Goal: Find contact information: Find contact information

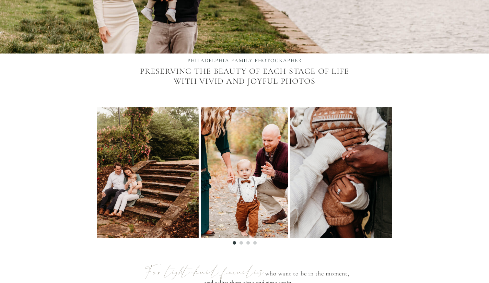
scroll to position [203, 0]
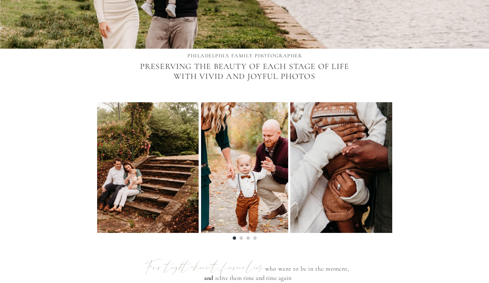
click at [241, 239] on li "Page dot 2" at bounding box center [241, 238] width 3 height 3
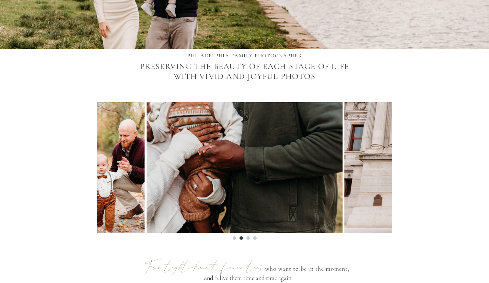
click at [248, 238] on li "Page dot 3" at bounding box center [248, 238] width 3 height 3
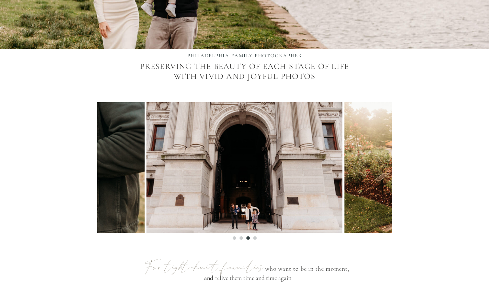
click at [256, 238] on ol at bounding box center [244, 236] width 295 height 7
click at [255, 240] on li "Page dot 4" at bounding box center [254, 238] width 3 height 3
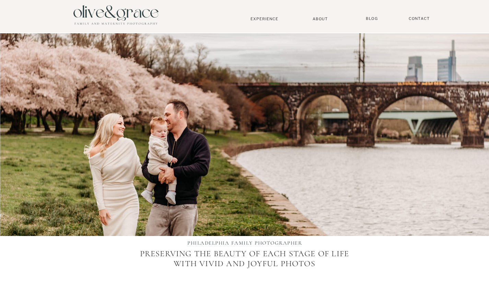
scroll to position [0, 0]
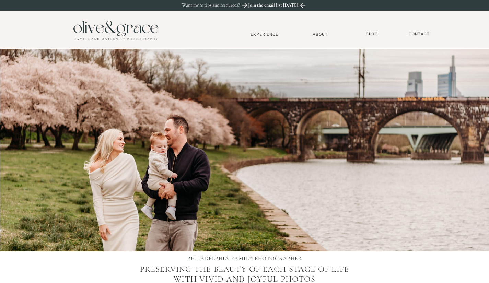
click at [265, 33] on nav "Experience" at bounding box center [264, 34] width 45 height 5
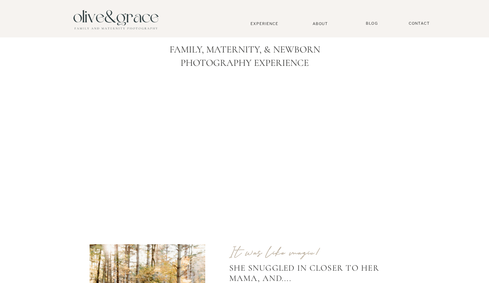
click at [412, 23] on nav "Contact" at bounding box center [419, 23] width 27 height 5
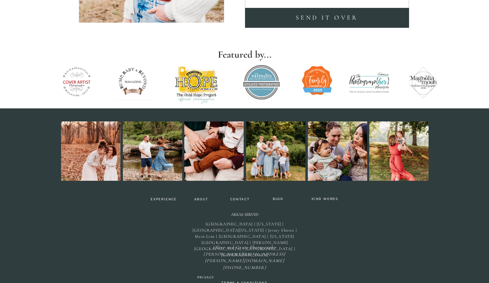
scroll to position [271, 0]
